Goal: Register for event/course

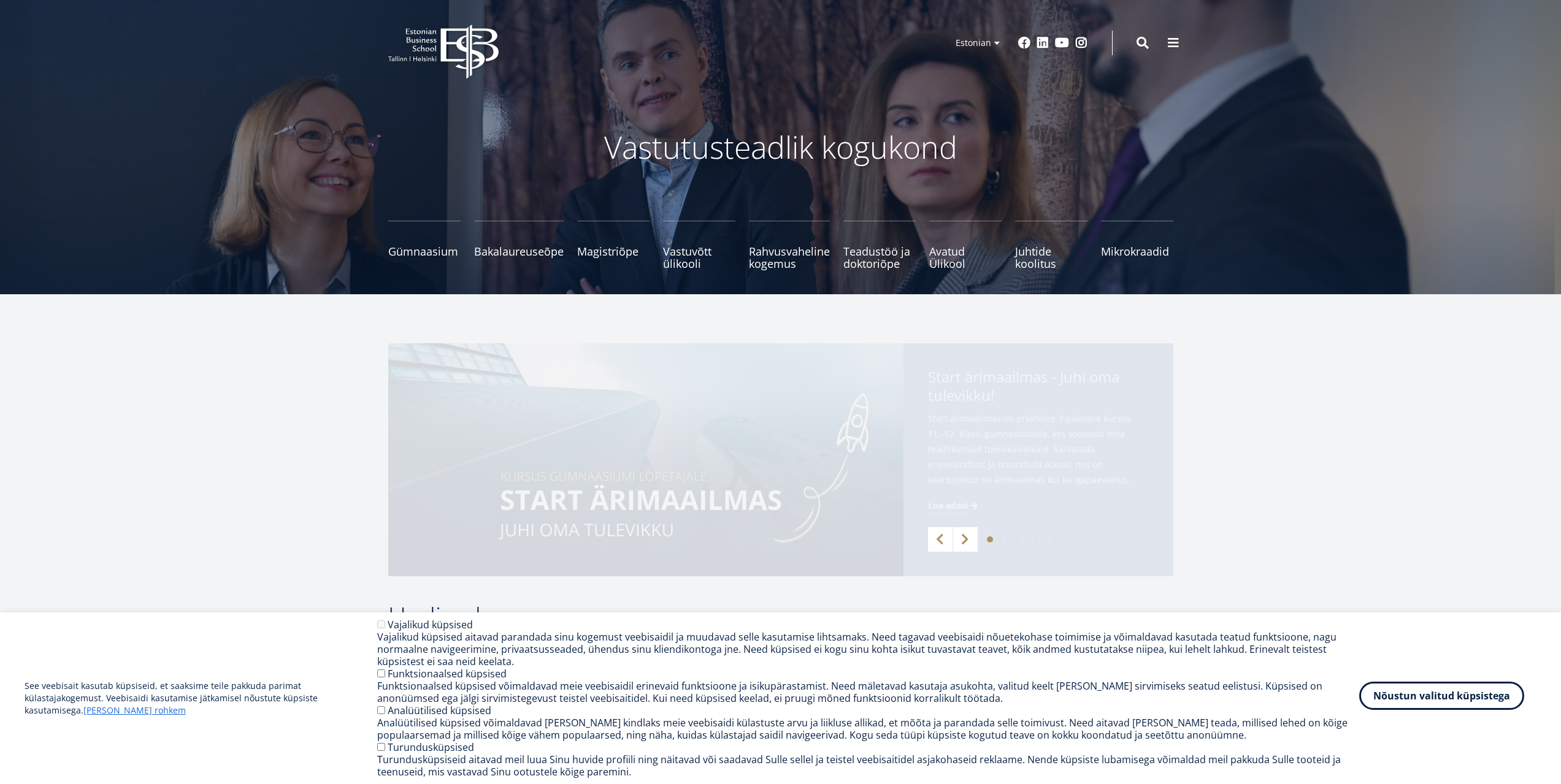
click at [1429, 696] on button "Nõustun valitud küpsistega" at bounding box center [1441, 695] width 165 height 28
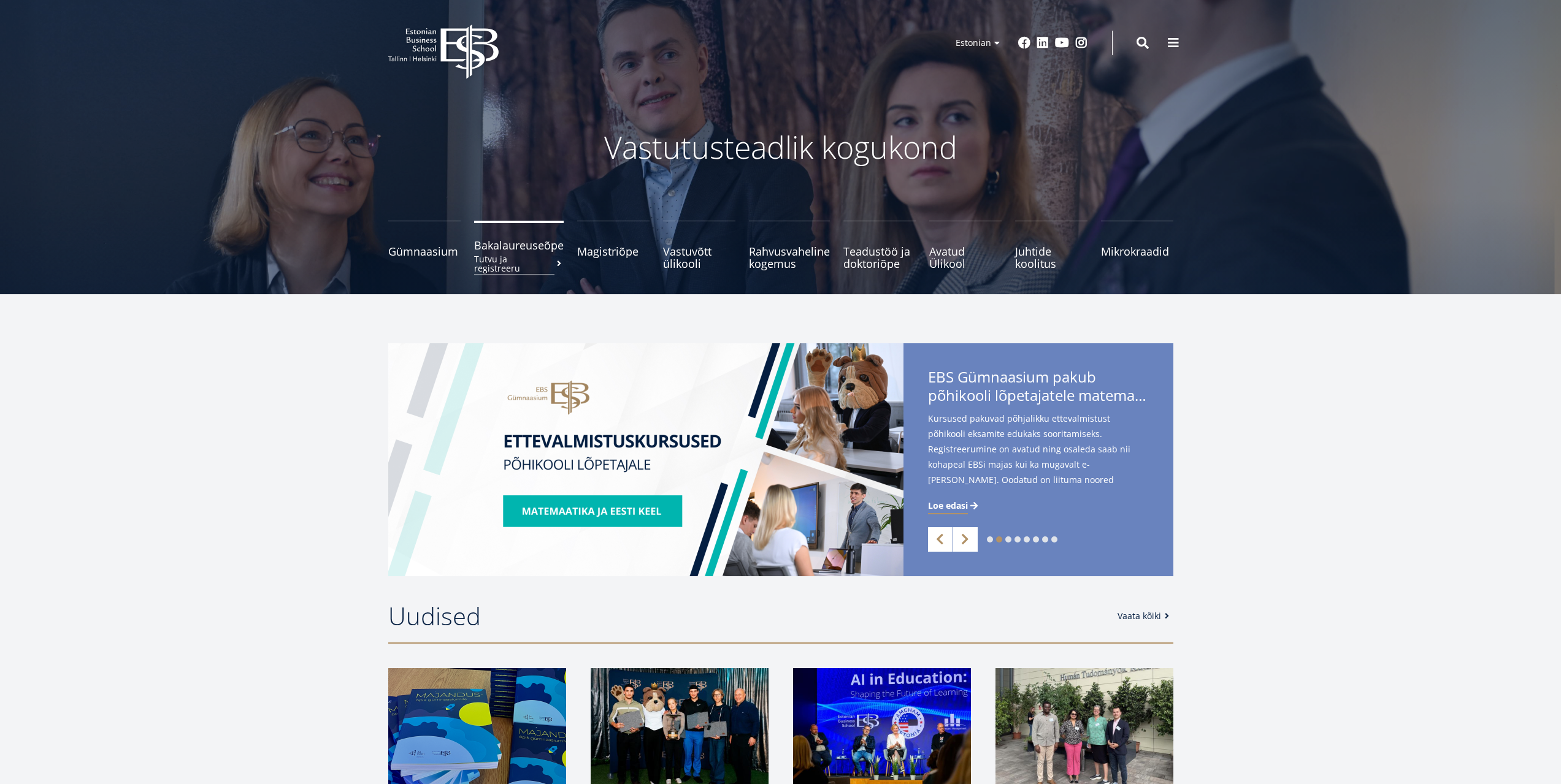
click at [527, 255] on small "Tutvu ja registreeru" at bounding box center [518, 264] width 90 height 19
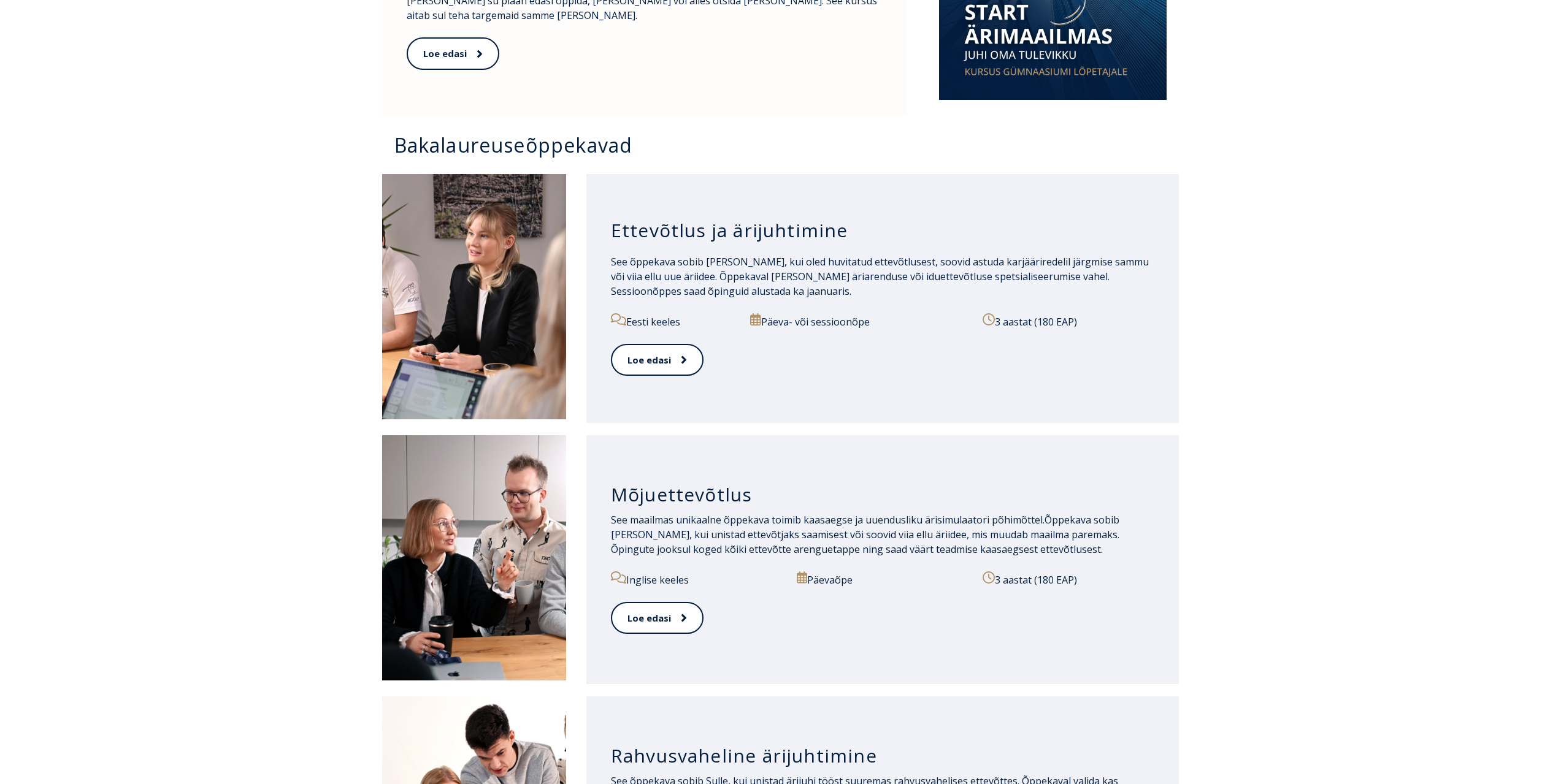
scroll to position [613, 0]
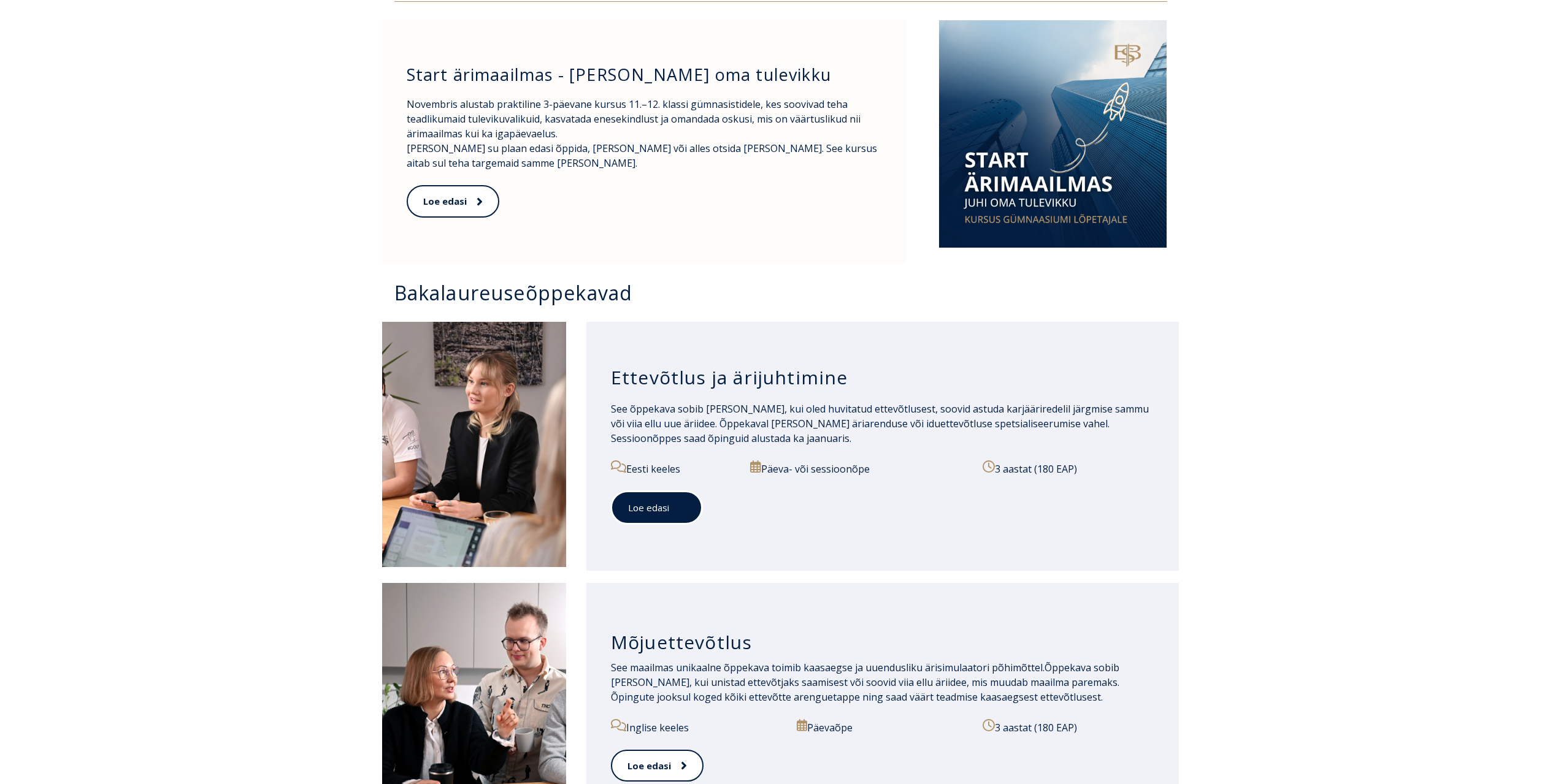
click at [662, 502] on link "Loe edasi" at bounding box center [656, 508] width 91 height 34
